Goal: Navigation & Orientation: Go to known website

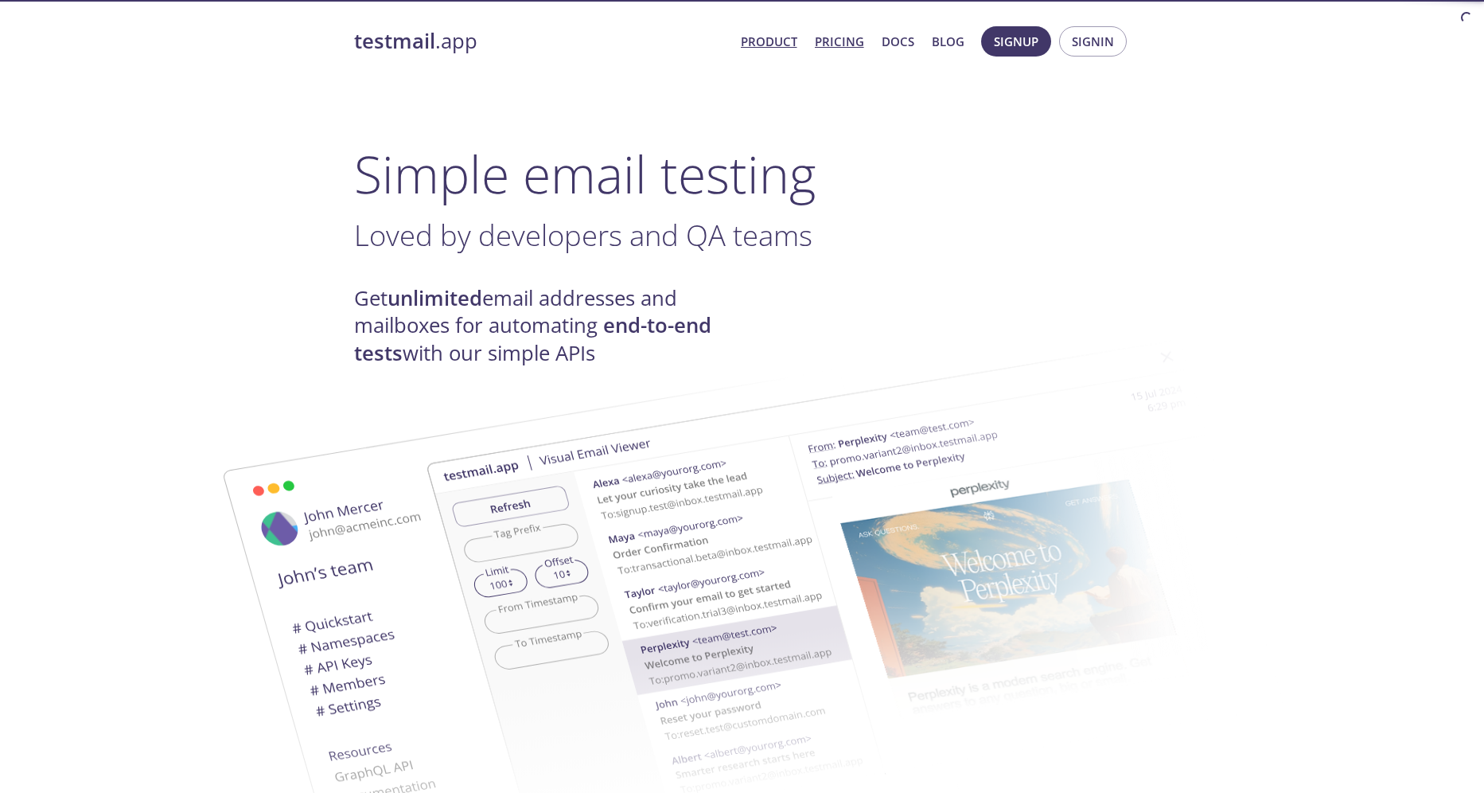
click at [826, 45] on link "Pricing" at bounding box center [839, 41] width 49 height 21
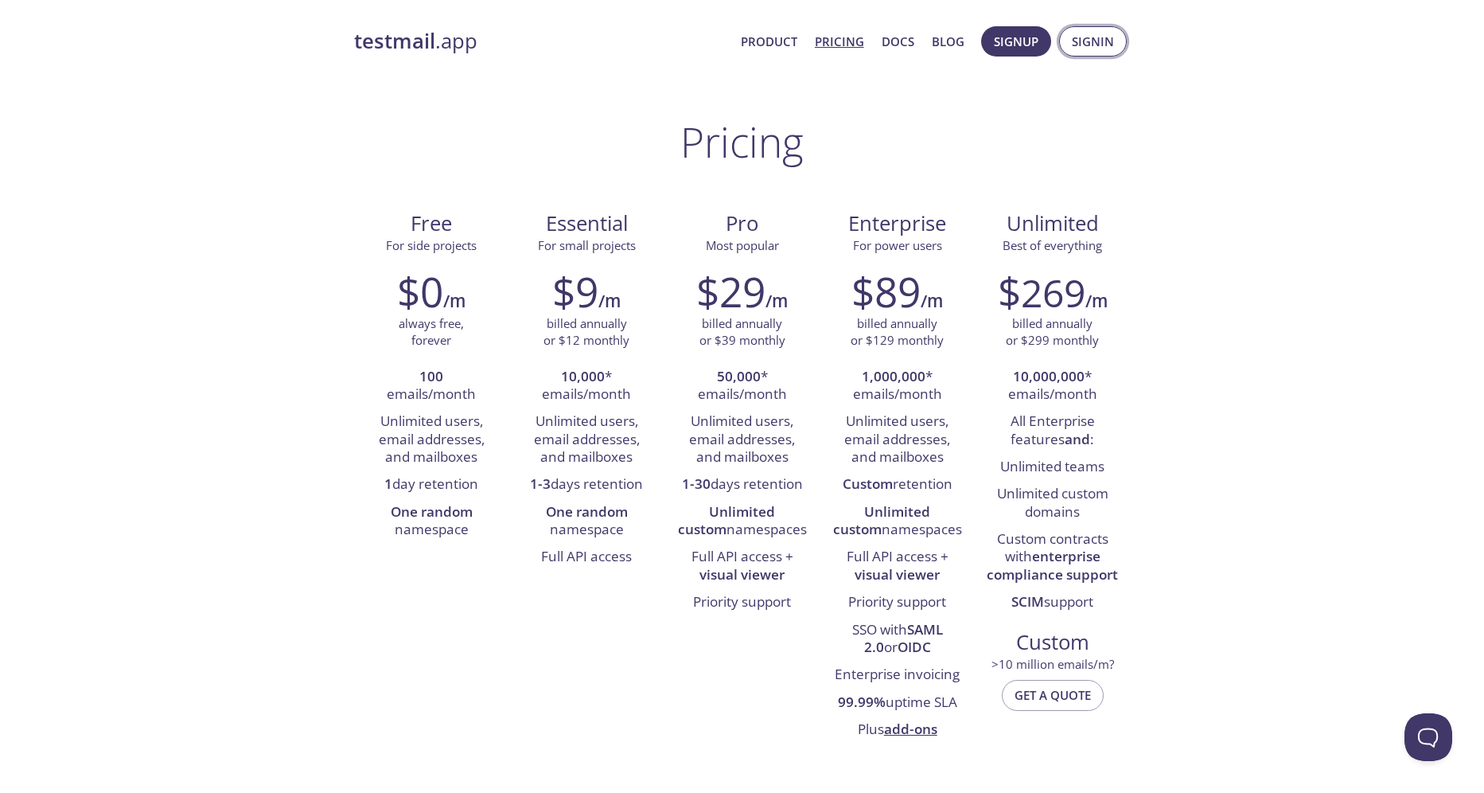
click at [1080, 53] on button "Signin" at bounding box center [1093, 41] width 68 height 30
